Goal: Task Accomplishment & Management: Manage account settings

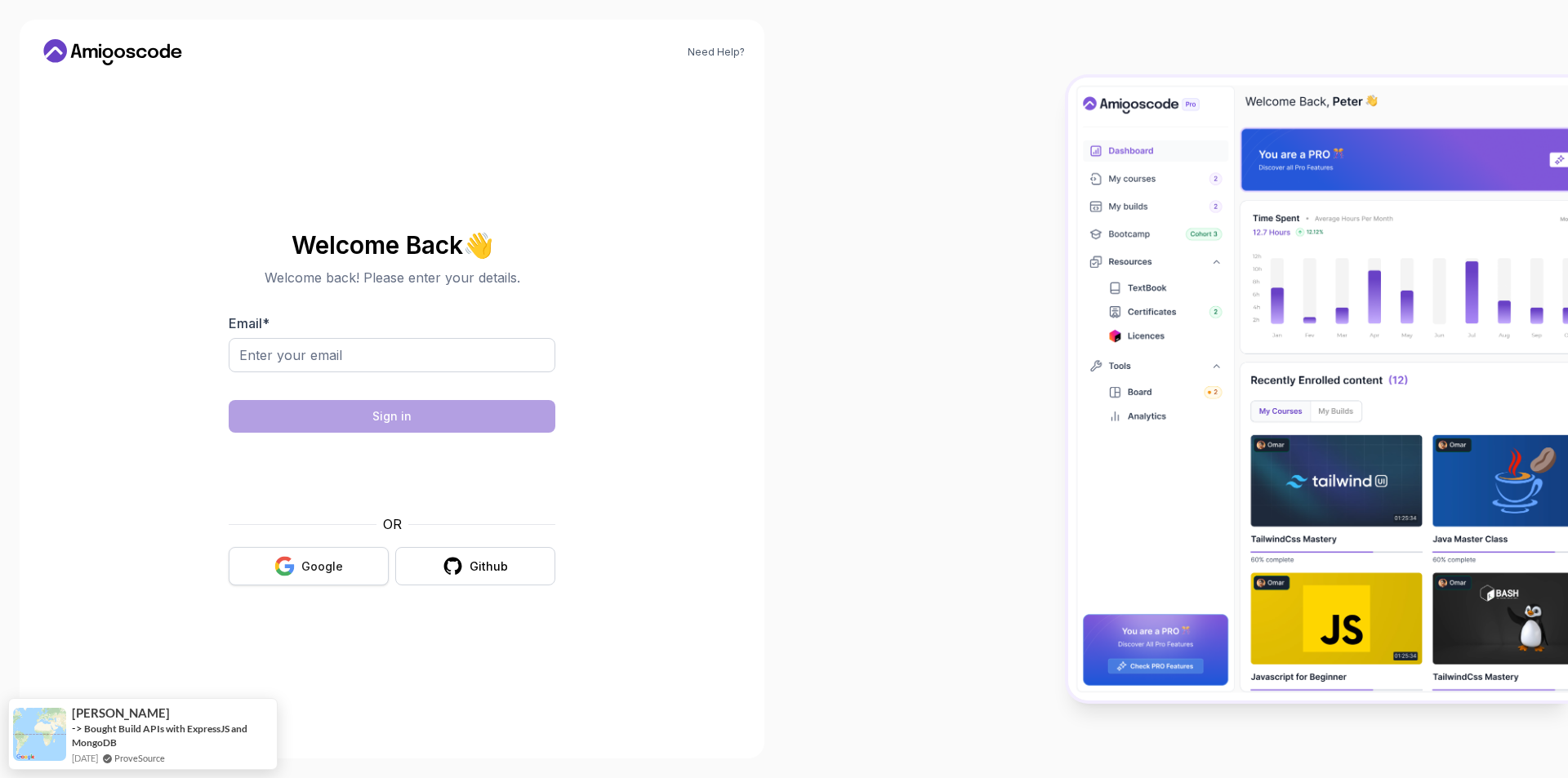
click at [349, 555] on button "Google" at bounding box center [308, 567] width 160 height 39
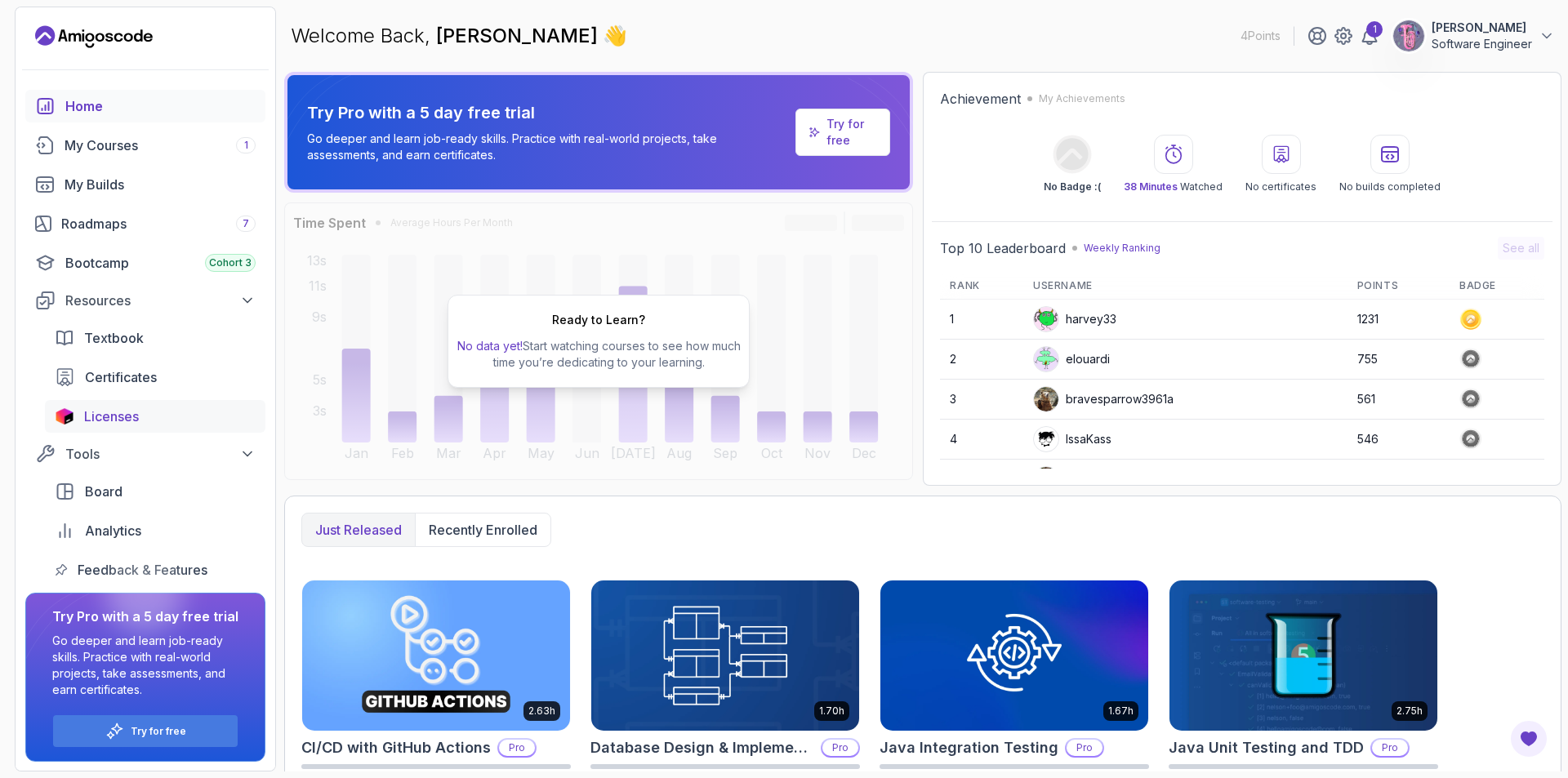
click at [118, 413] on span "Licenses" at bounding box center [111, 416] width 55 height 19
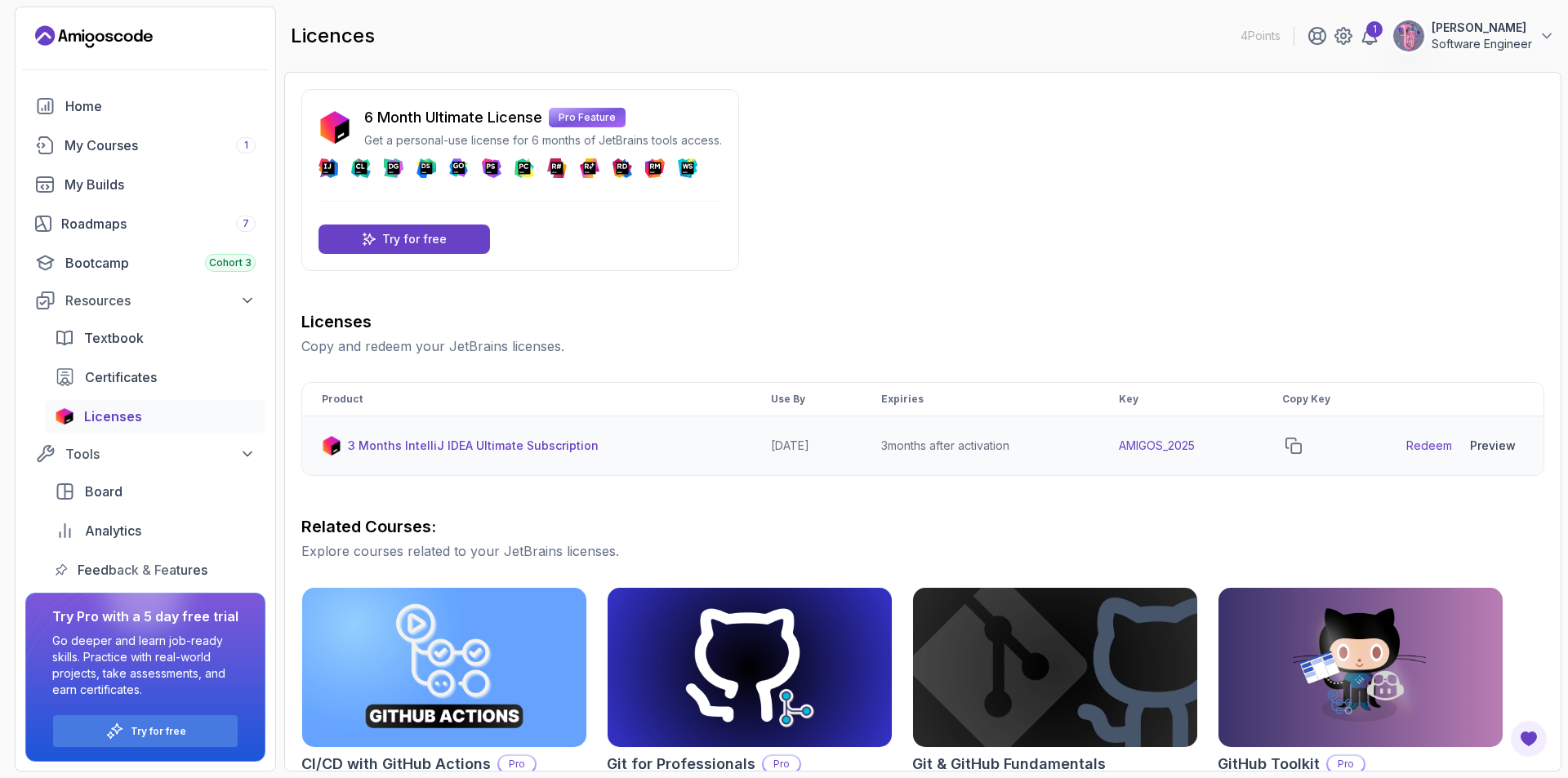
click at [1418, 445] on link "Redeem" at bounding box center [1429, 446] width 46 height 17
click at [1301, 437] on button "copy-button" at bounding box center [1294, 446] width 23 height 23
click at [1438, 438] on link "Redeem" at bounding box center [1429, 446] width 46 height 17
click at [1438, 452] on link "Redeem" at bounding box center [1429, 446] width 46 height 17
click at [1301, 443] on icon "copy-button" at bounding box center [1293, 445] width 15 height 15
